Goal: Find specific page/section

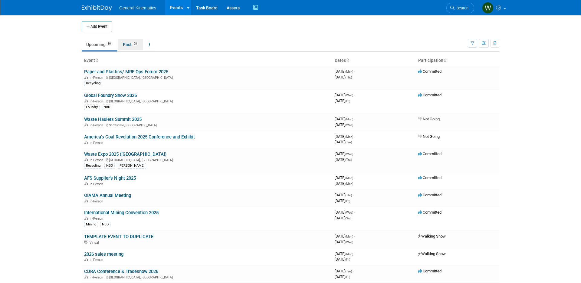
click at [133, 44] on link "Past 68" at bounding box center [130, 45] width 25 height 12
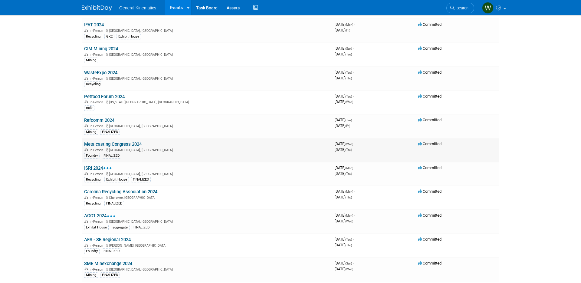
scroll to position [1195, 0]
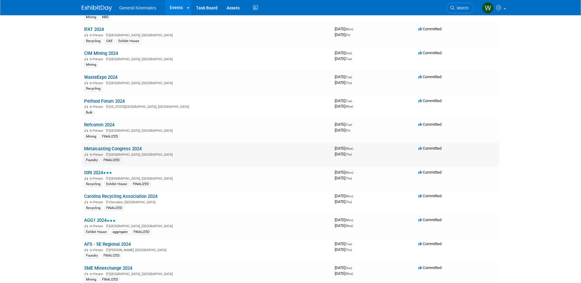
click at [134, 149] on link "Metalcasting Congress 2024" at bounding box center [113, 148] width 58 height 5
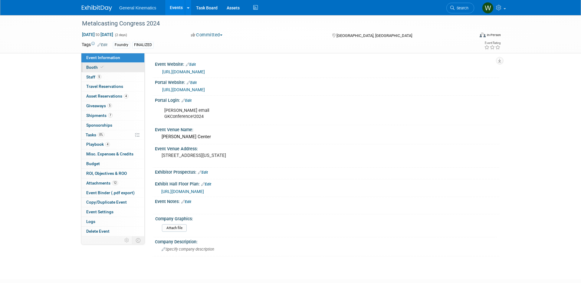
click at [127, 65] on link "Booth" at bounding box center [112, 67] width 63 height 9
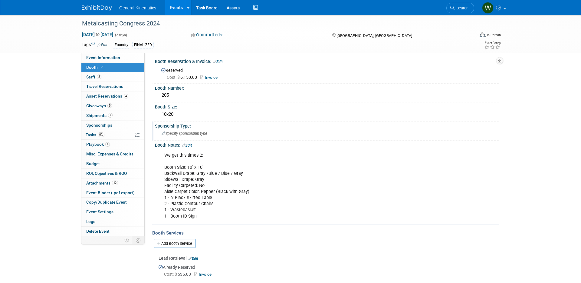
scroll to position [3, 0]
click at [211, 77] on link "Invoice" at bounding box center [210, 76] width 20 height 5
